Goal: Information Seeking & Learning: Learn about a topic

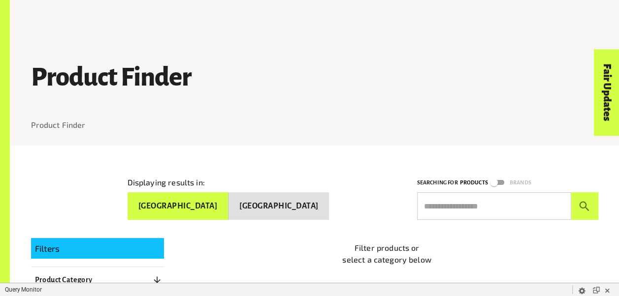
scroll to position [197, 0]
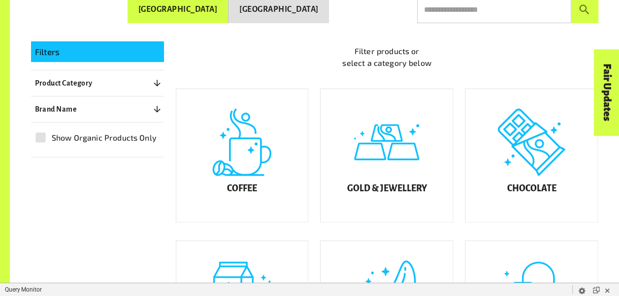
click at [82, 108] on button "Brand Name 0" at bounding box center [97, 109] width 133 height 18
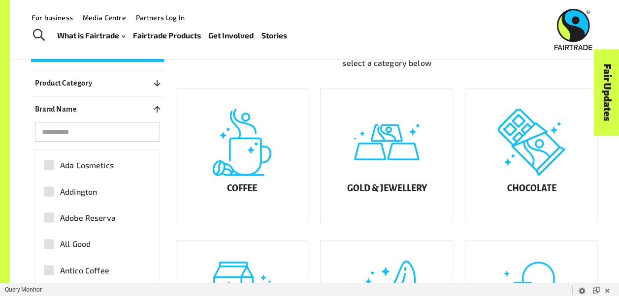
click at [103, 132] on input "search" at bounding box center [97, 132] width 125 height 20
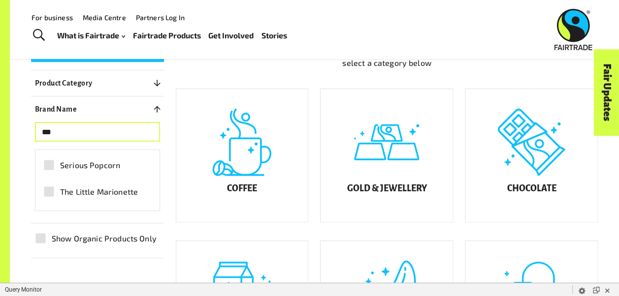
drag, startPoint x: 89, startPoint y: 130, endPoint x: 10, endPoint y: 130, distance: 78.3
click at [10, 130] on div "Product Finder Product Finder Displaying results in: Australia New Zealand Sear…" at bounding box center [314, 259] width 609 height 913
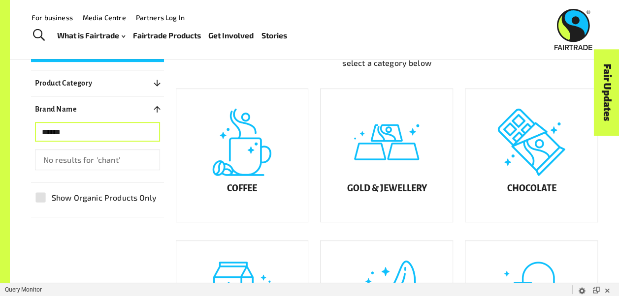
type input "*******"
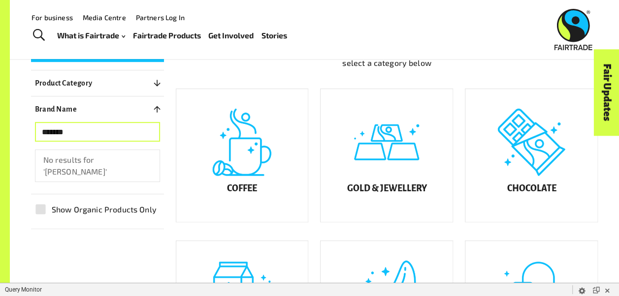
click at [149, 130] on input "*******" at bounding box center [97, 132] width 125 height 20
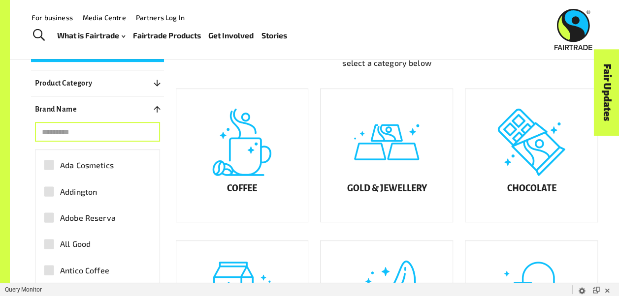
click at [96, 82] on button "Product Category 0" at bounding box center [97, 83] width 133 height 18
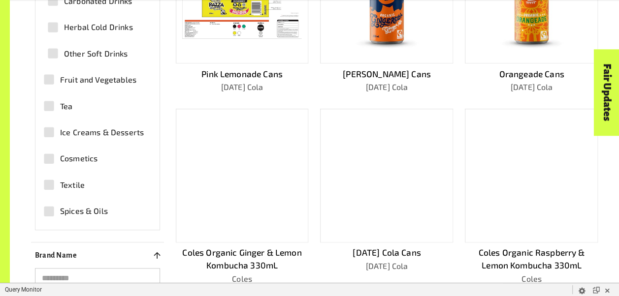
scroll to position [246, 0]
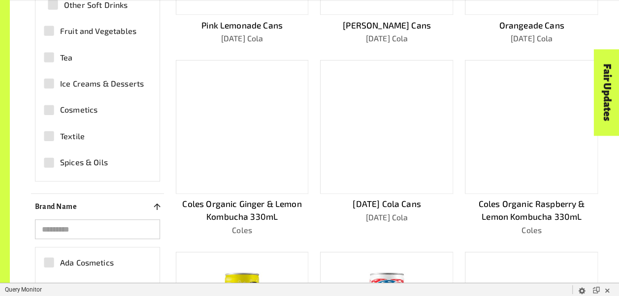
click at [241, 211] on p "Coles Organic Ginger & Lemon Kombucha 330mL" at bounding box center [242, 210] width 133 height 26
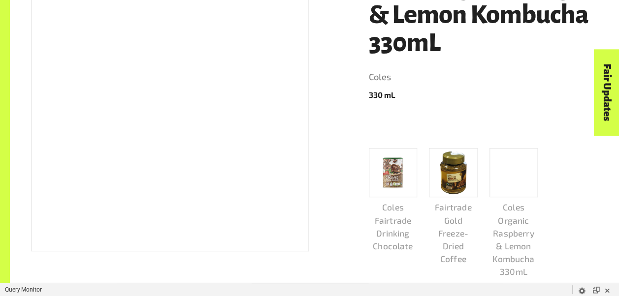
scroll to position [98, 0]
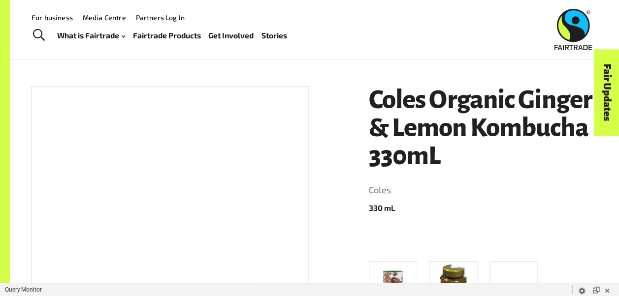
drag, startPoint x: 161, startPoint y: 169, endPoint x: 204, endPoint y: 169, distance: 43.3
click at [161, 169] on div at bounding box center [170, 225] width 278 height 279
click at [417, 111] on h1 "Coles Organic Ginger & Lemon Kombucha 330mL" at bounding box center [483, 128] width 229 height 84
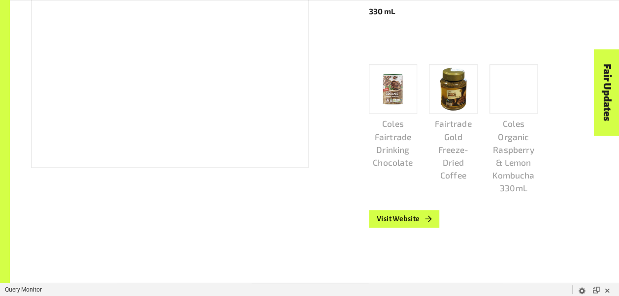
click at [510, 160] on p "Coles Organic Raspberry & Lemon Kombucha 330mL" at bounding box center [513, 155] width 49 height 77
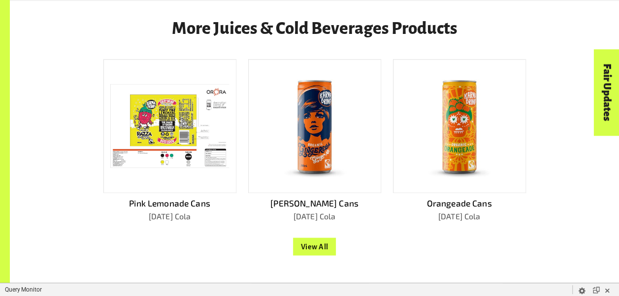
scroll to position [936, 0]
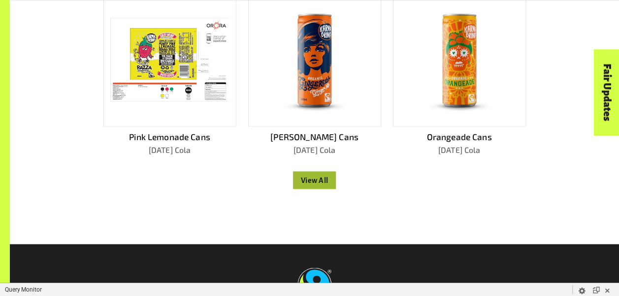
click at [313, 186] on button "View All" at bounding box center [314, 181] width 43 height 18
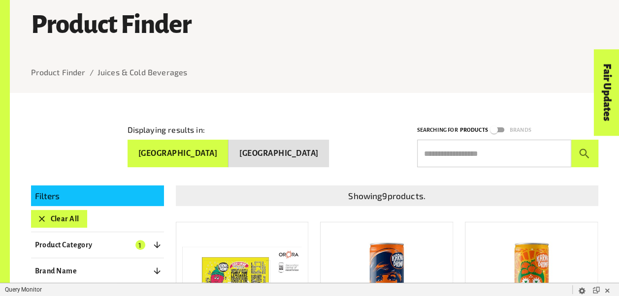
scroll to position [98, 0]
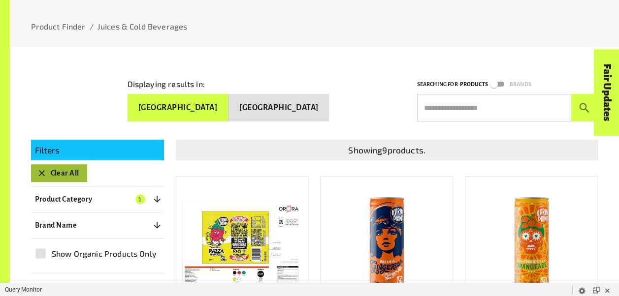
click at [40, 170] on icon "button" at bounding box center [42, 173] width 10 height 10
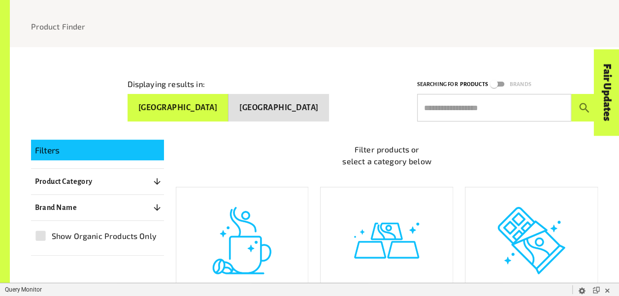
scroll to position [148, 0]
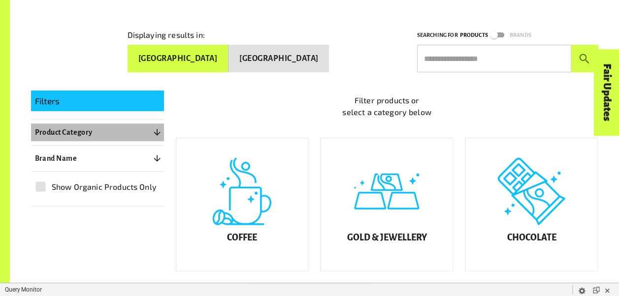
click at [154, 130] on icon "button" at bounding box center [157, 133] width 6 height 6
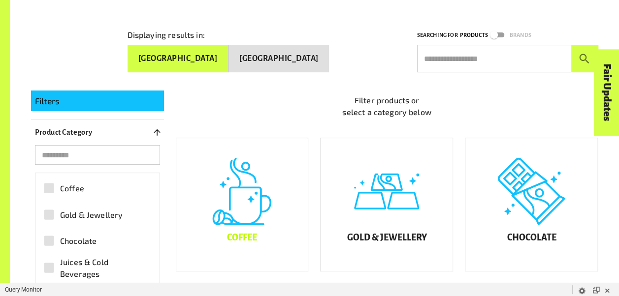
click at [255, 218] on div "Coffee" at bounding box center [242, 204] width 132 height 133
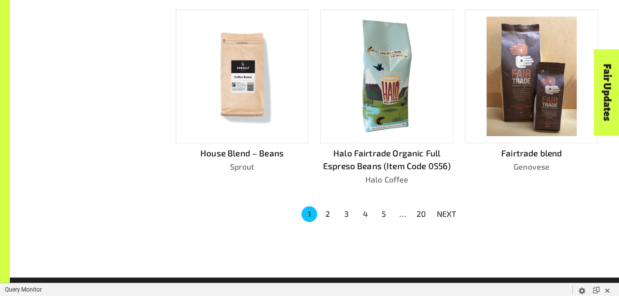
scroll to position [739, 0]
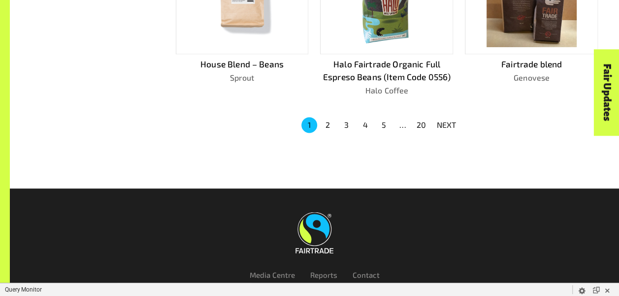
click at [328, 117] on button "2" at bounding box center [328, 125] width 16 height 16
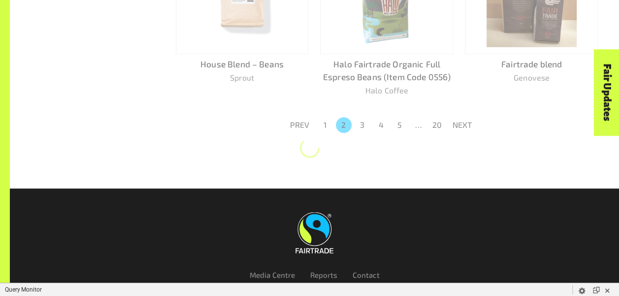
scroll to position [726, 0]
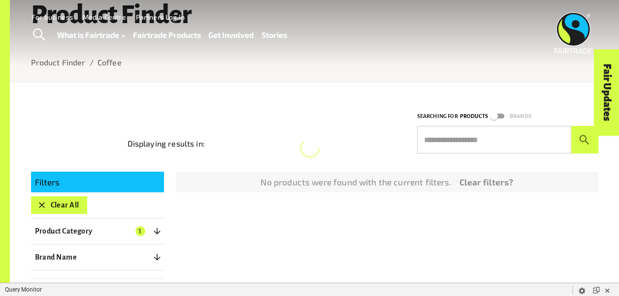
scroll to position [98, 0]
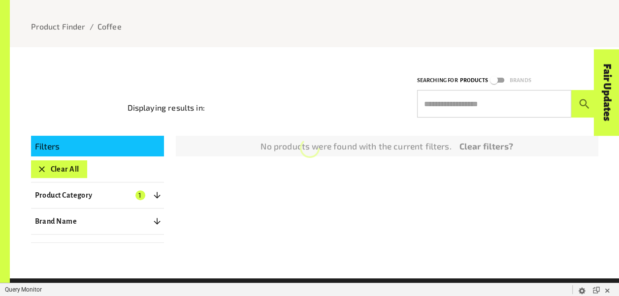
click at [72, 226] on p "Brand Name" at bounding box center [56, 222] width 42 height 12
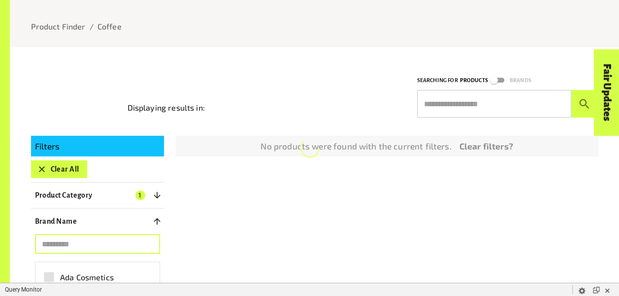
click at [78, 248] on input "search" at bounding box center [97, 244] width 125 height 20
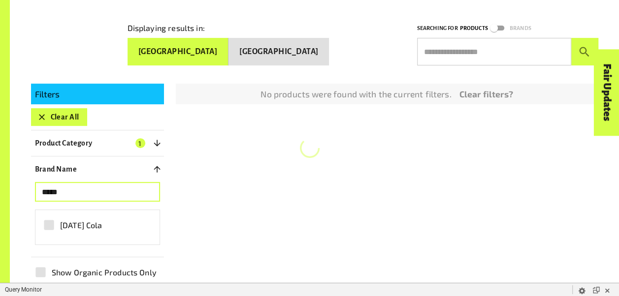
scroll to position [197, 0]
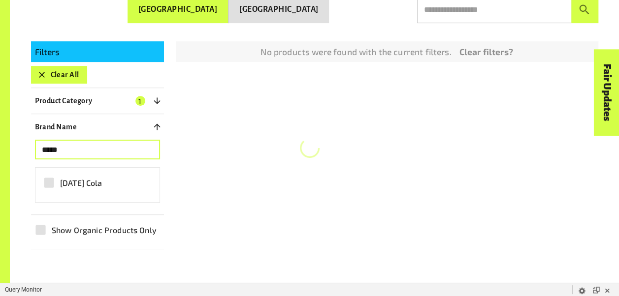
type input "*****"
click at [78, 179] on span "[DATE] Cola" at bounding box center [81, 183] width 42 height 12
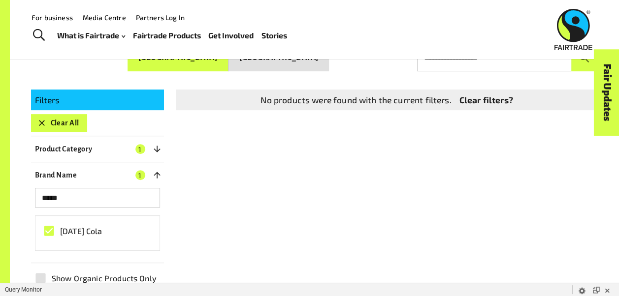
scroll to position [103, 0]
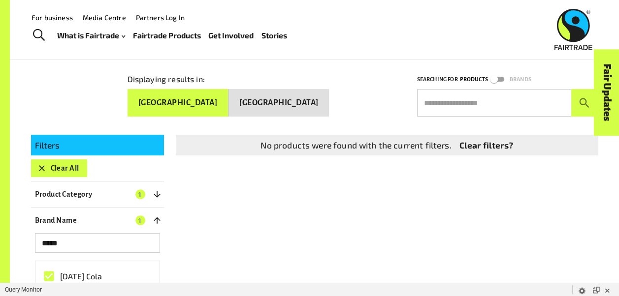
click at [37, 168] on icon "button" at bounding box center [42, 168] width 10 height 10
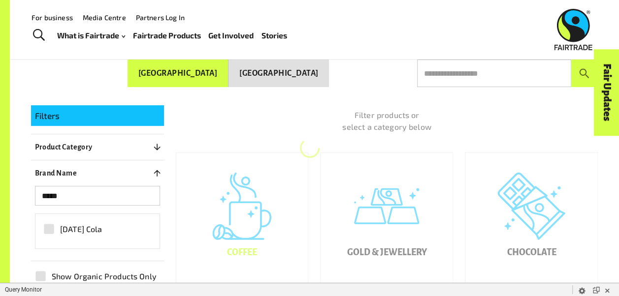
scroll to position [148, 0]
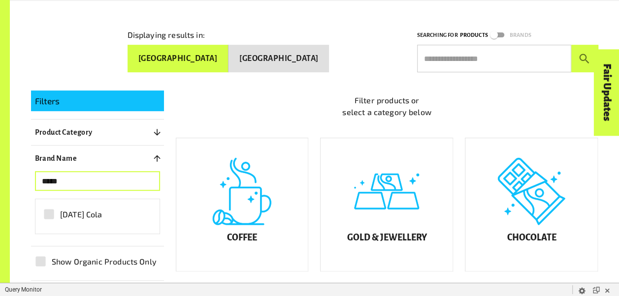
click at [102, 182] on input "*****" at bounding box center [97, 181] width 125 height 20
click at [69, 213] on span "[DATE] Cola" at bounding box center [81, 215] width 42 height 12
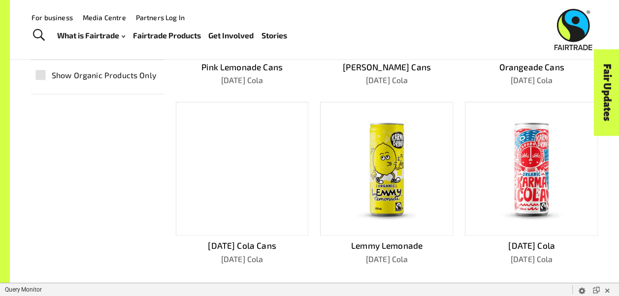
scroll to position [324, 0]
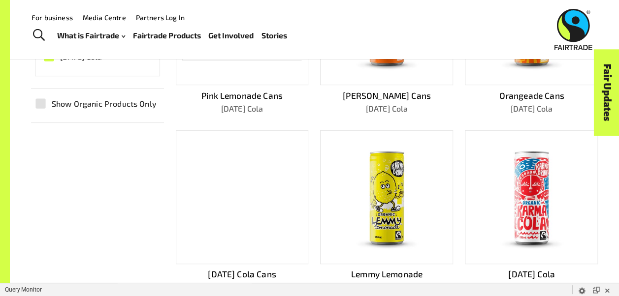
click at [233, 93] on p "Pink Lemonade Cans" at bounding box center [242, 95] width 133 height 13
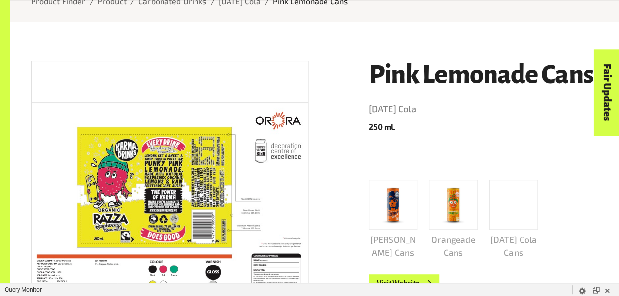
scroll to position [49, 0]
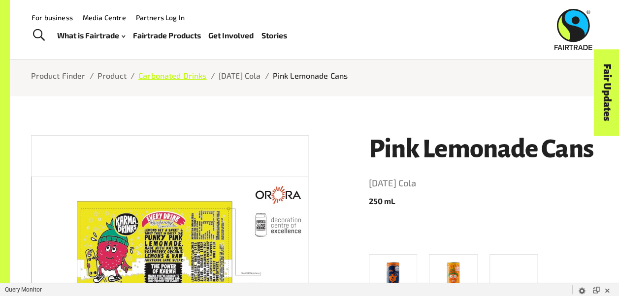
click at [164, 79] on link "Carbonated Drinks" at bounding box center [172, 75] width 68 height 9
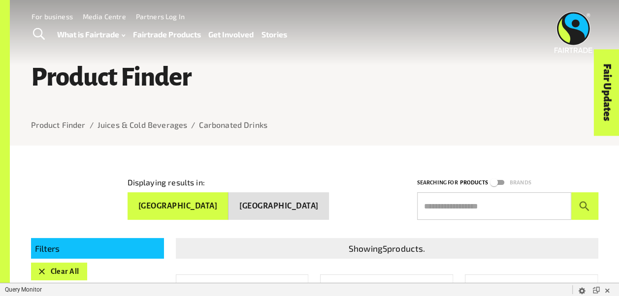
scroll to position [197, 0]
